Goal: Transaction & Acquisition: Subscribe to service/newsletter

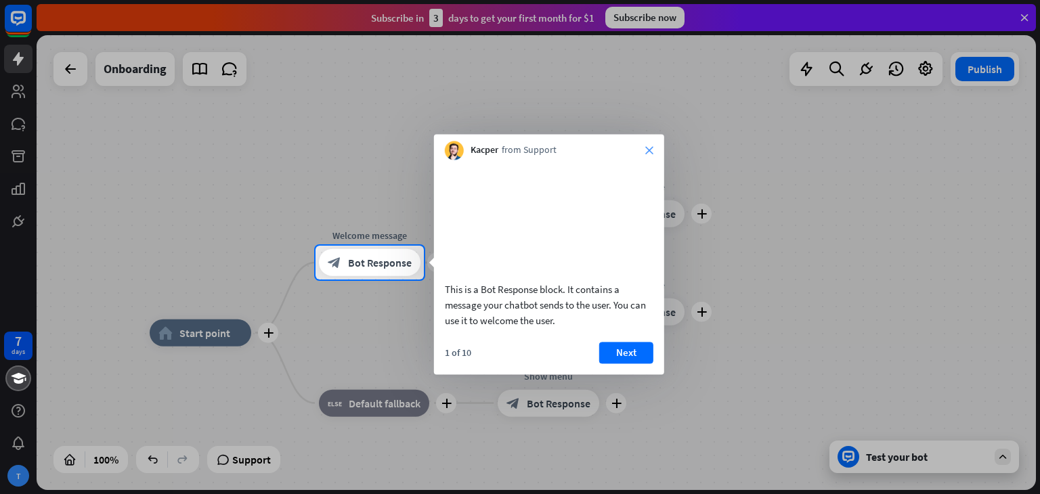
click at [651, 146] on icon "close" at bounding box center [649, 150] width 8 height 8
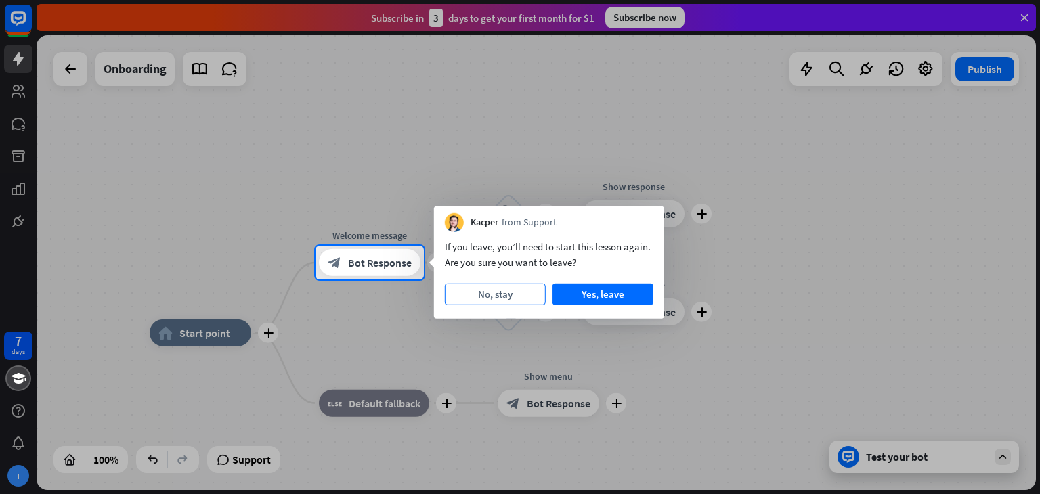
click at [502, 293] on button "No, stay" at bounding box center [495, 295] width 101 height 22
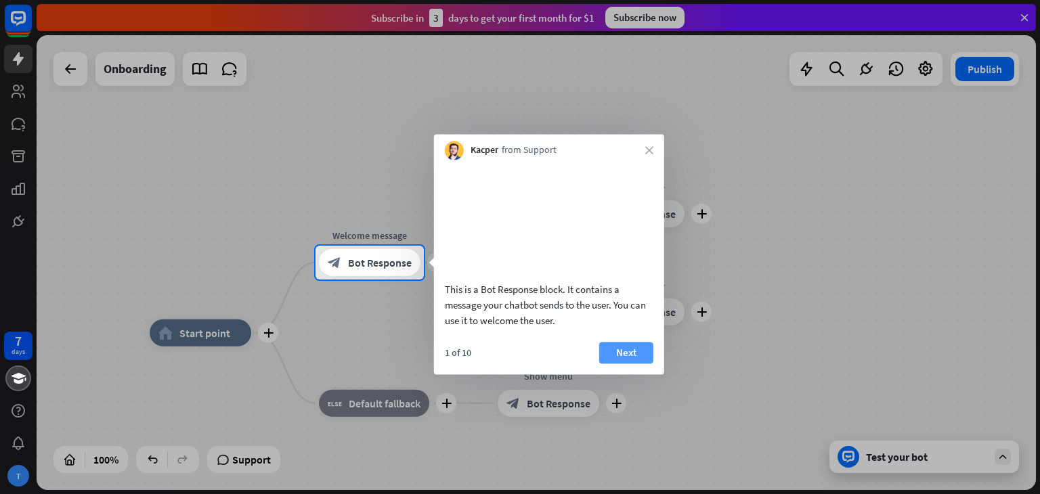
click at [638, 364] on button "Next" at bounding box center [626, 353] width 54 height 22
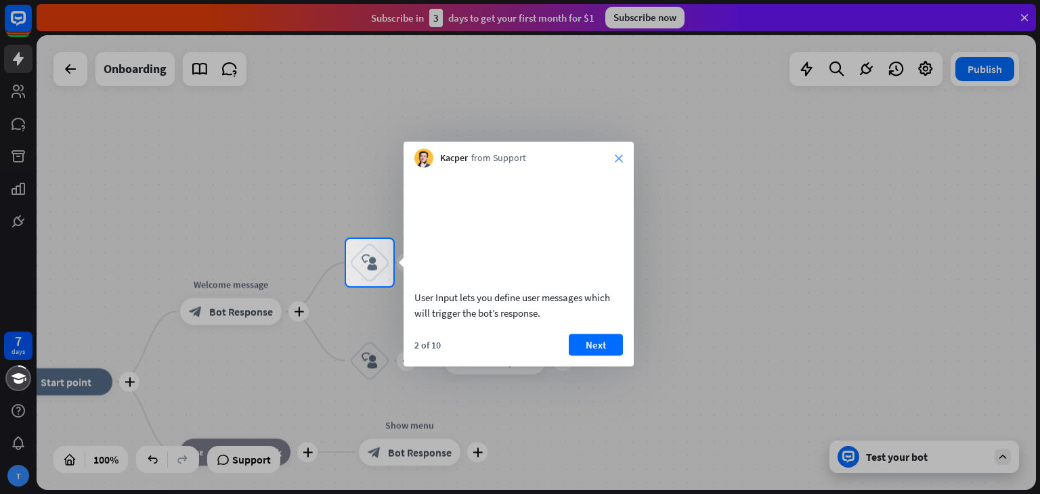
click at [616, 158] on icon "close" at bounding box center [619, 158] width 8 height 8
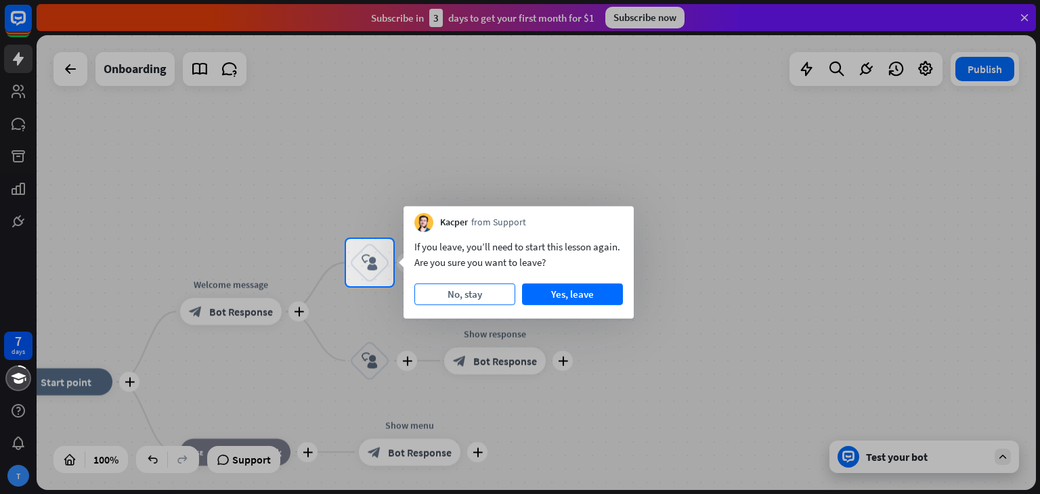
click at [467, 295] on button "No, stay" at bounding box center [464, 295] width 101 height 22
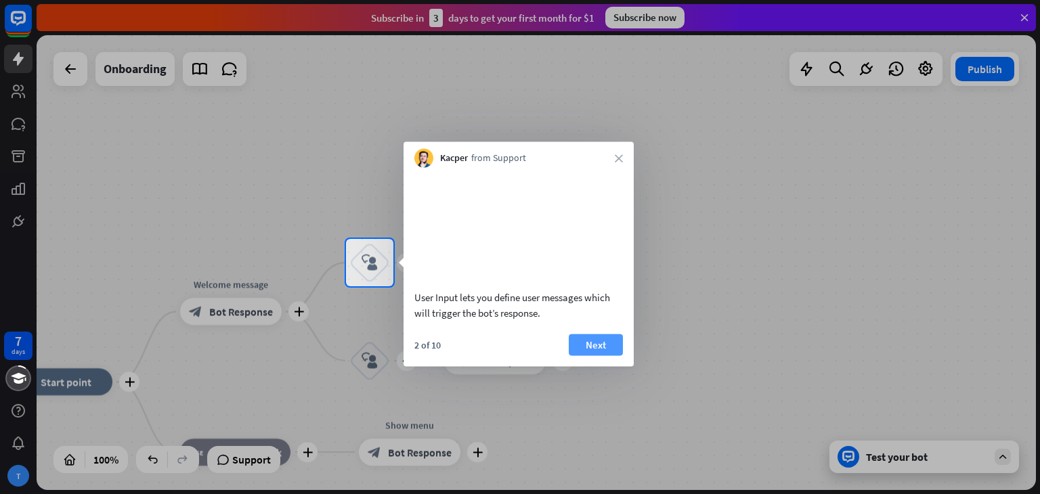
click at [586, 355] on button "Next" at bounding box center [596, 345] width 54 height 22
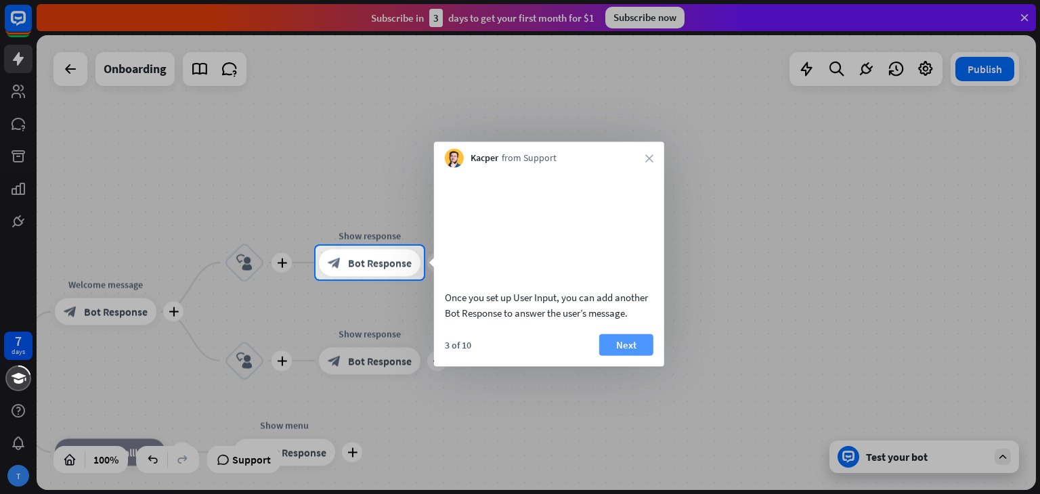
click at [615, 355] on button "Next" at bounding box center [626, 345] width 54 height 22
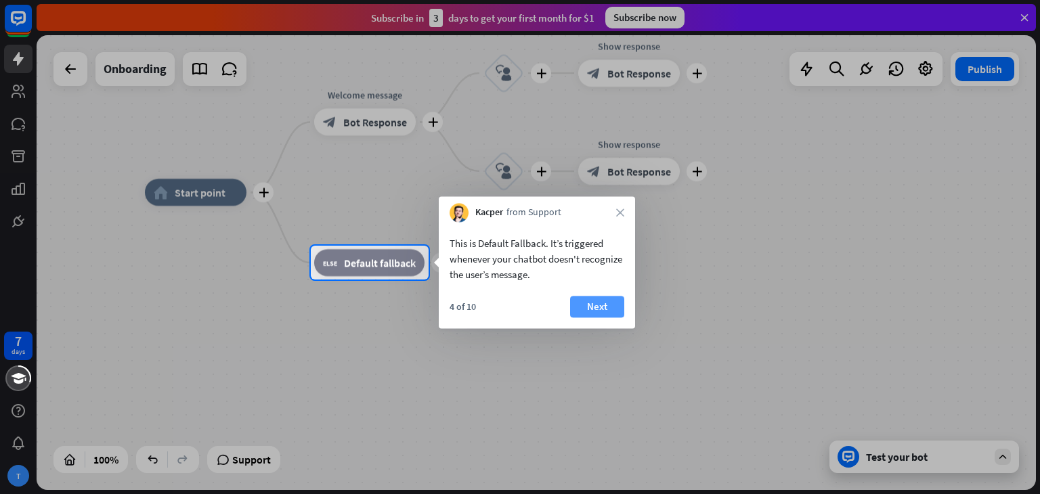
click at [604, 315] on button "Next" at bounding box center [597, 307] width 54 height 22
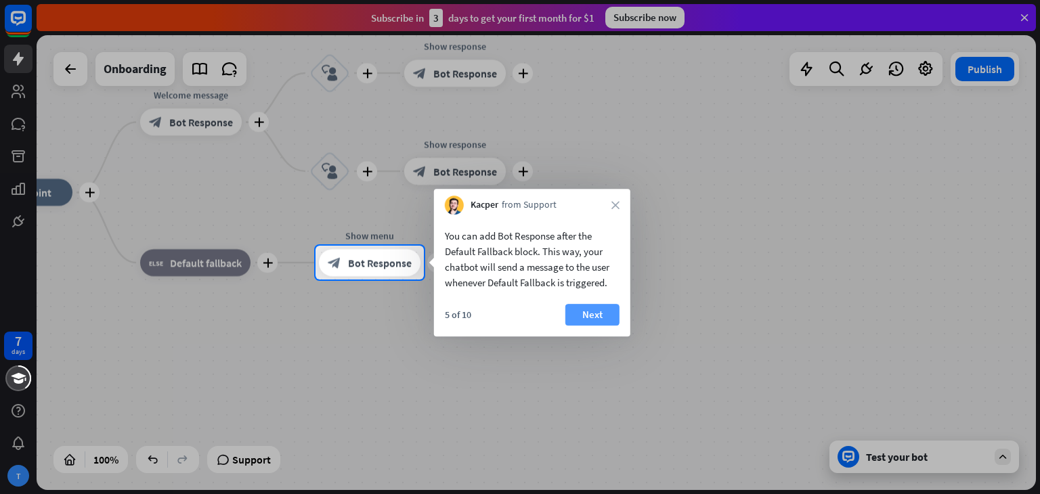
click at [601, 312] on button "Next" at bounding box center [592, 315] width 54 height 22
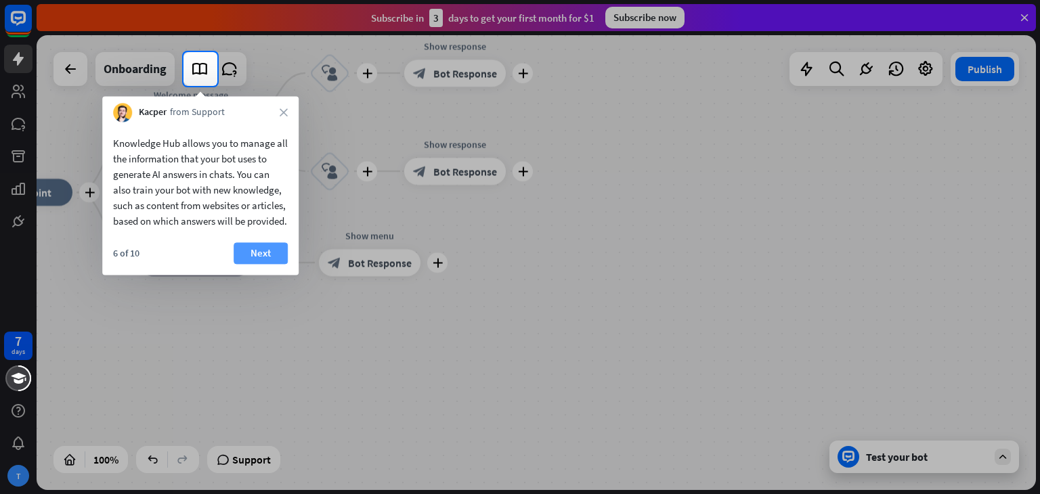
click at [252, 263] on button "Next" at bounding box center [261, 253] width 54 height 22
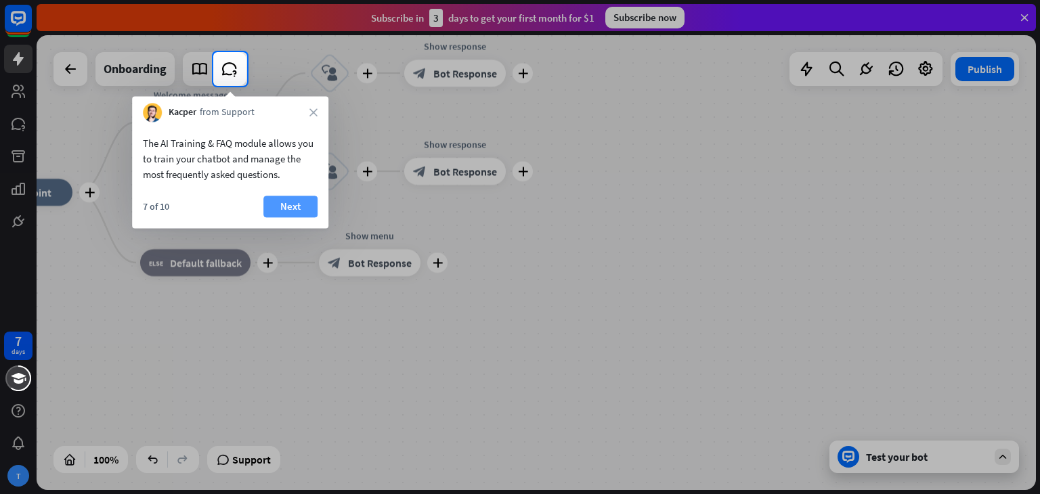
click at [292, 214] on button "Next" at bounding box center [290, 207] width 54 height 22
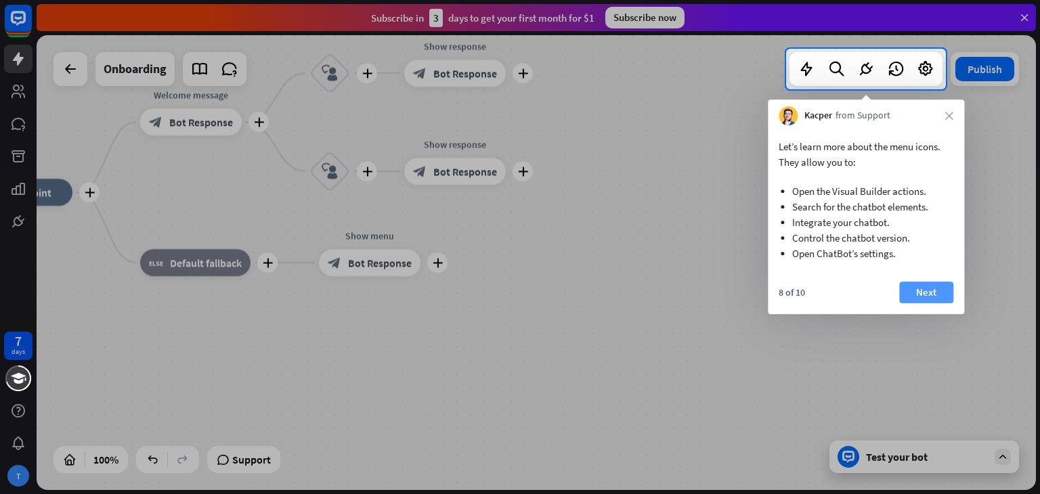
click at [904, 301] on button "Next" at bounding box center [926, 293] width 54 height 22
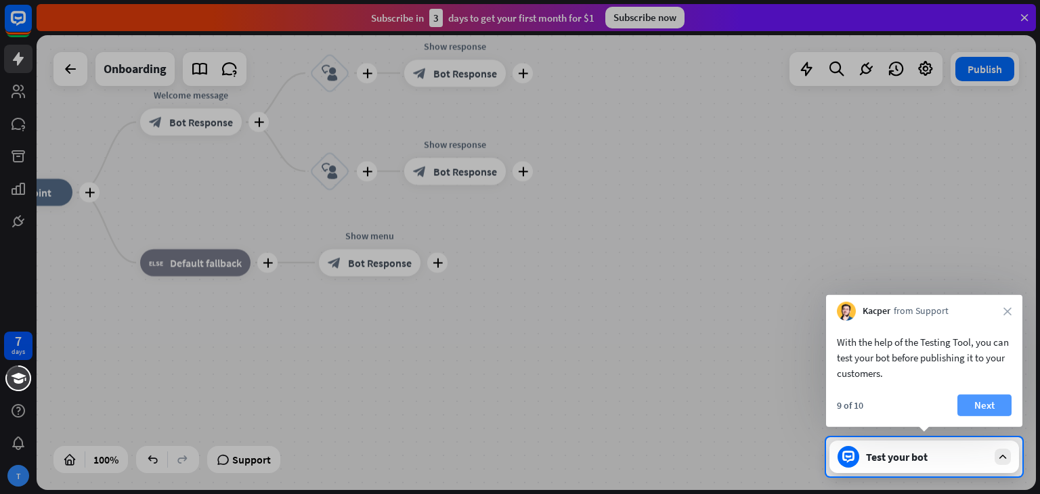
click at [1002, 408] on button "Next" at bounding box center [984, 406] width 54 height 22
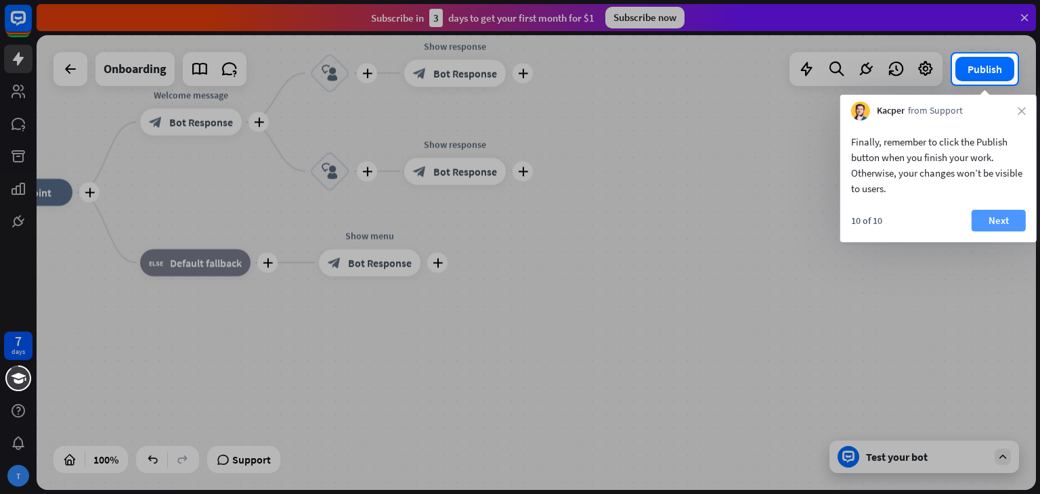
click at [1013, 217] on button "Next" at bounding box center [999, 221] width 54 height 22
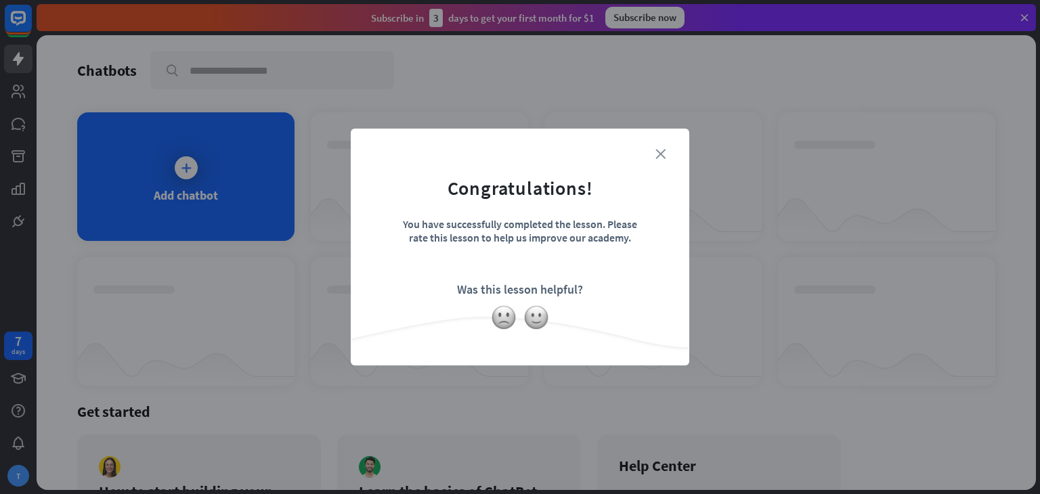
click at [655, 154] on icon "close" at bounding box center [660, 154] width 10 height 10
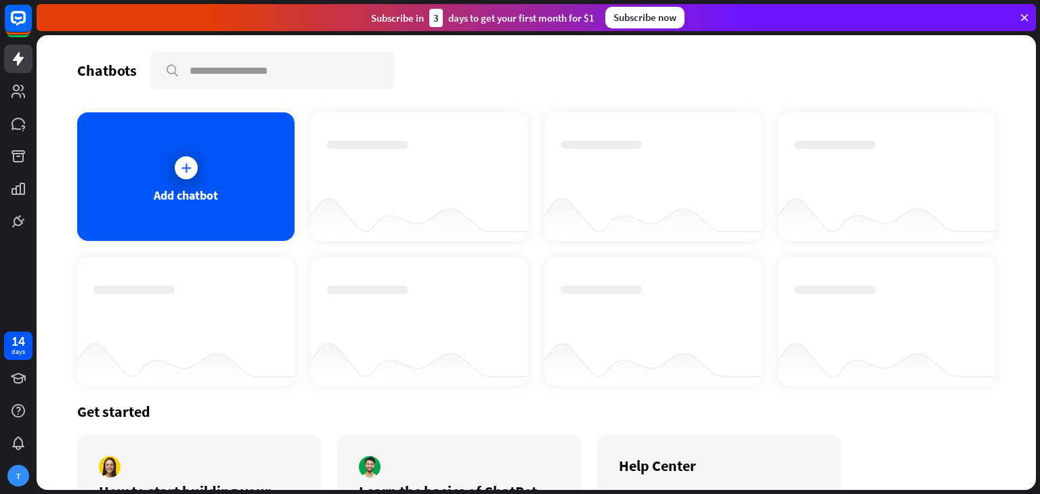
click at [662, 24] on div "Subscribe now" at bounding box center [644, 18] width 79 height 22
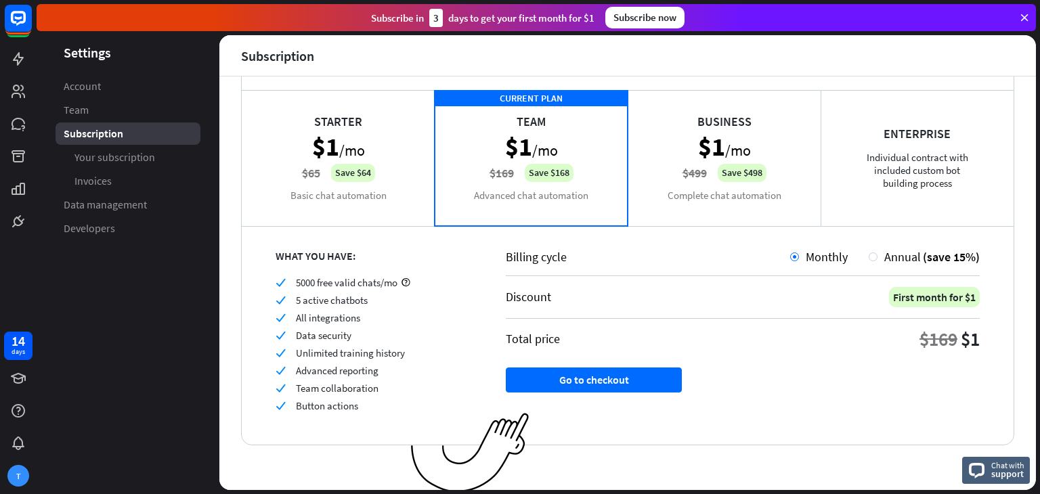
scroll to position [77, 0]
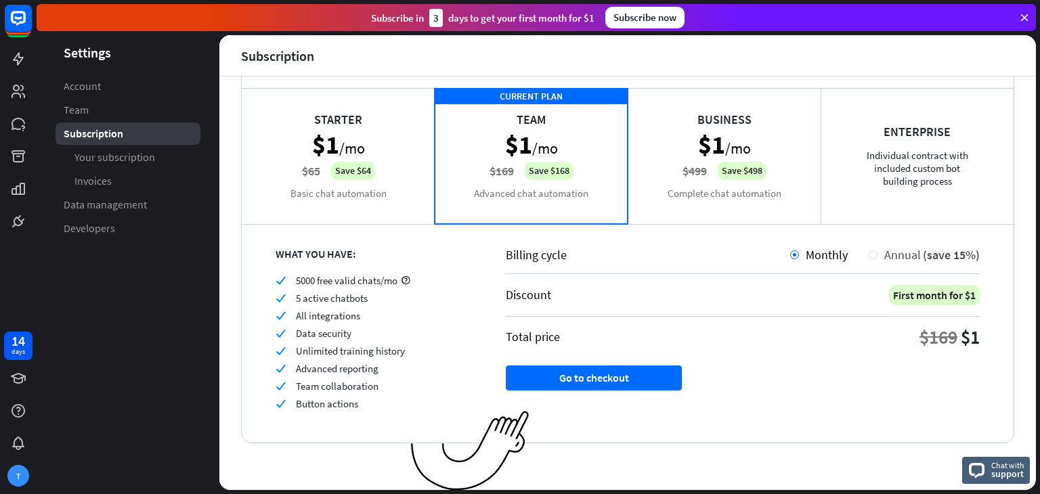
click at [877, 261] on div "Annual (save 15%)" at bounding box center [928, 255] width 102 height 16
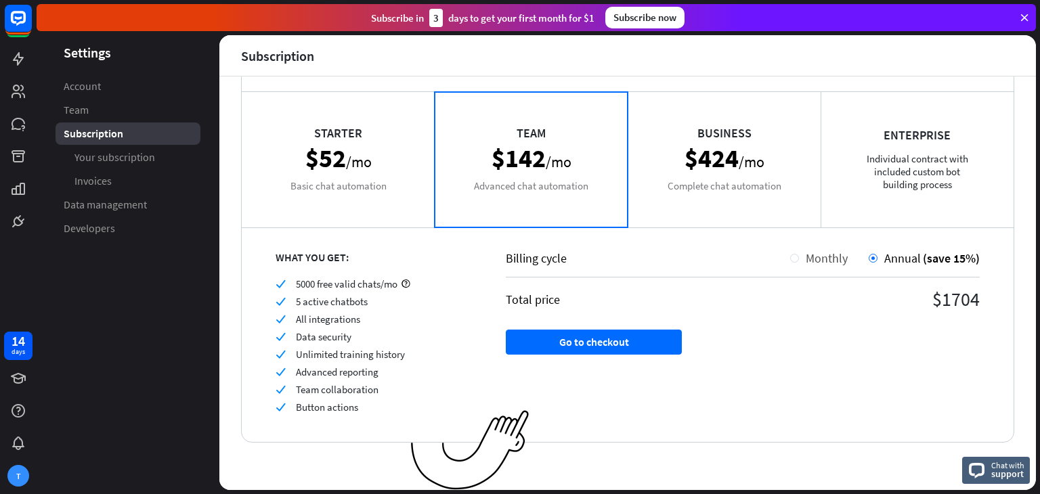
click at [799, 261] on div "Monthly" at bounding box center [823, 258] width 49 height 16
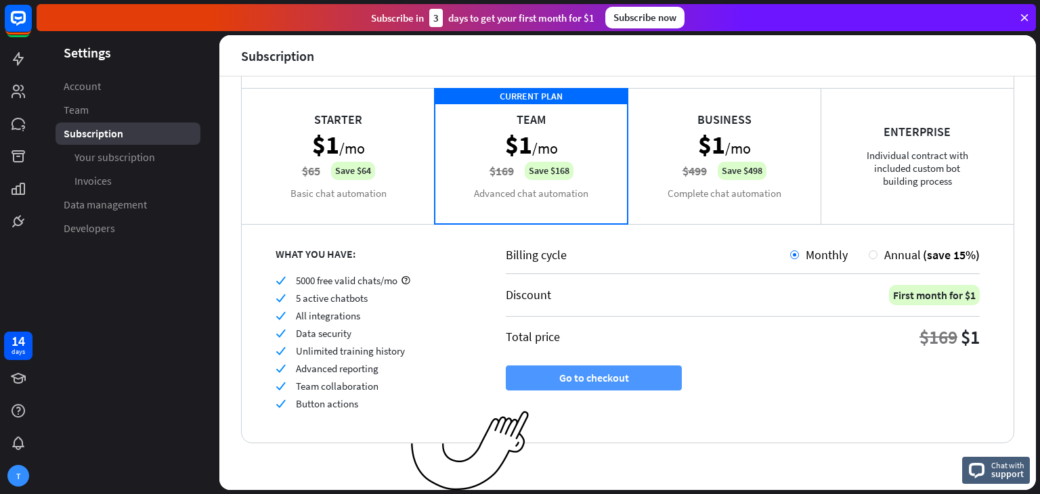
click at [522, 383] on button "Go to checkout" at bounding box center [594, 378] width 176 height 25
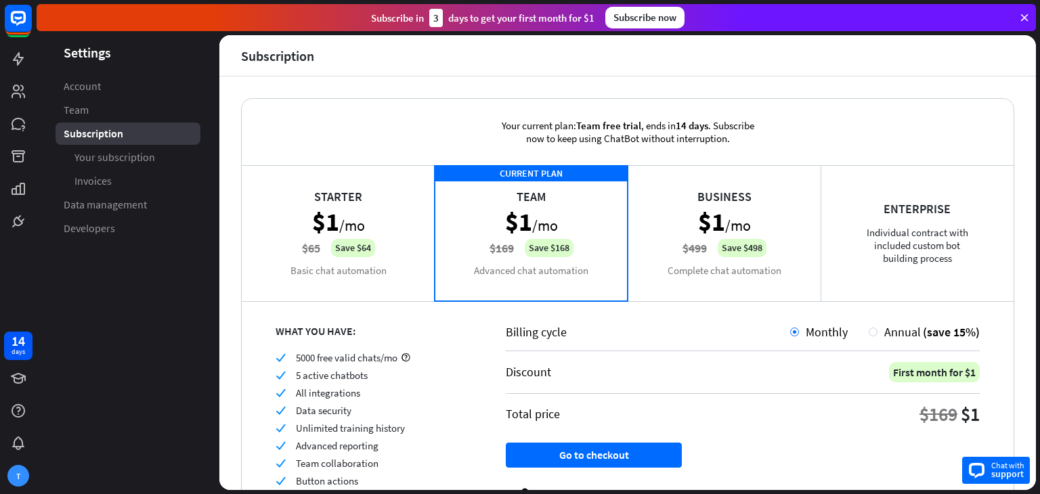
click at [1004, 472] on span "support" at bounding box center [1007, 474] width 33 height 12
